Goal: Transaction & Acquisition: Subscribe to service/newsletter

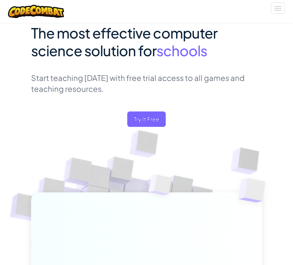
scroll to position [64, 0]
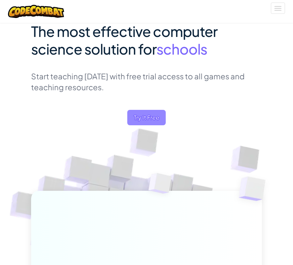
click at [137, 114] on span "Try It Free" at bounding box center [146, 117] width 39 height 15
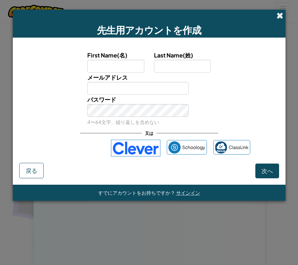
click at [279, 15] on span at bounding box center [280, 15] width 7 height 7
